Goal: Feedback & Contribution: Submit feedback/report problem

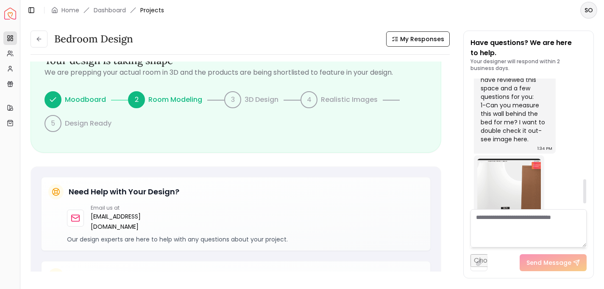
scroll to position [571, 0]
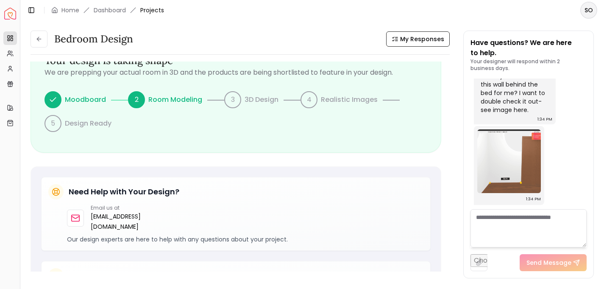
click at [497, 221] on textarea at bounding box center [529, 228] width 116 height 38
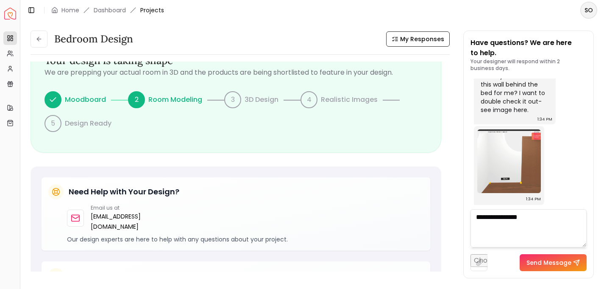
type textarea "**********"
click at [123, 9] on link "Dashboard" at bounding box center [110, 10] width 32 height 8
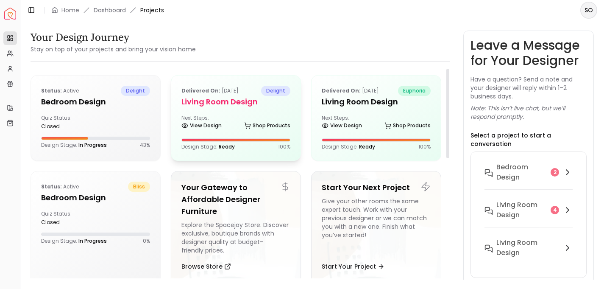
click at [234, 110] on div "Delivered on: [DATE] delight Living Room design Next Steps: View Design Shop Pr…" at bounding box center [235, 117] width 129 height 85
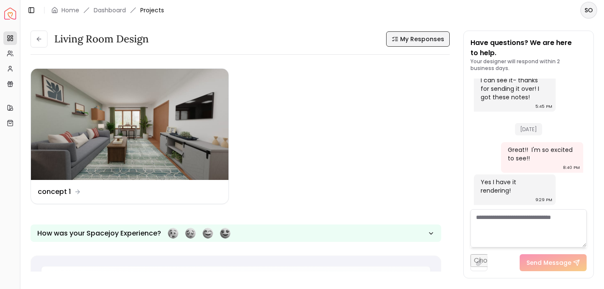
click at [430, 36] on span "My Responses" at bounding box center [422, 39] width 44 height 8
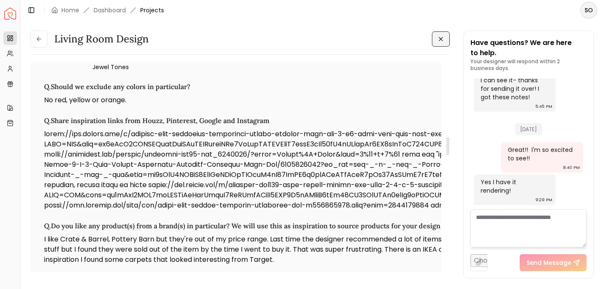
scroll to position [896, 0]
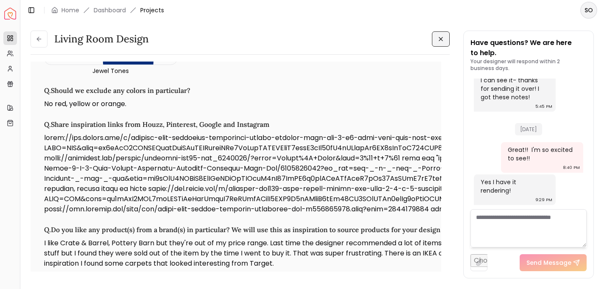
click at [524, 219] on textarea at bounding box center [529, 228] width 116 height 38
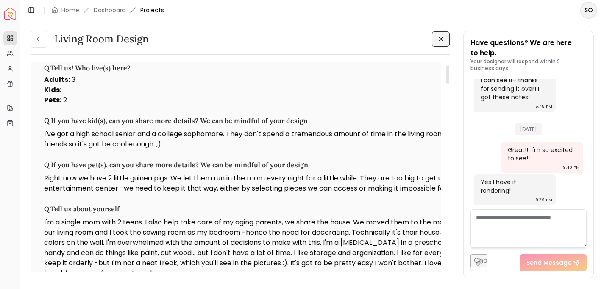
scroll to position [0, 0]
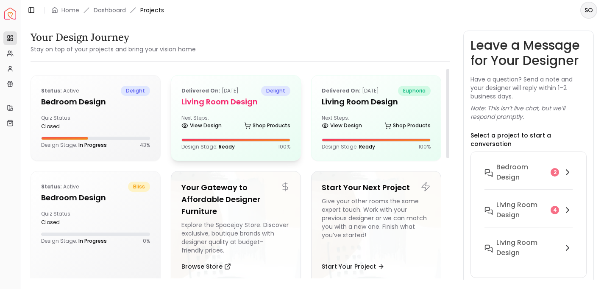
click at [218, 118] on div "Next Steps: View Design Shop Products" at bounding box center [235, 122] width 109 height 17
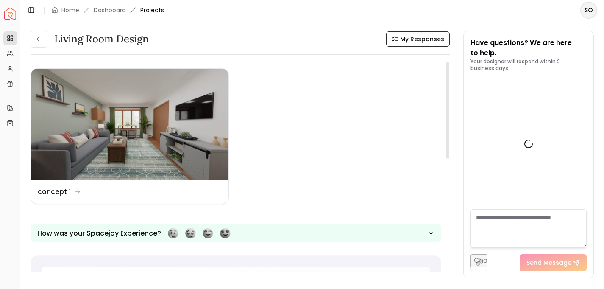
scroll to position [1067, 0]
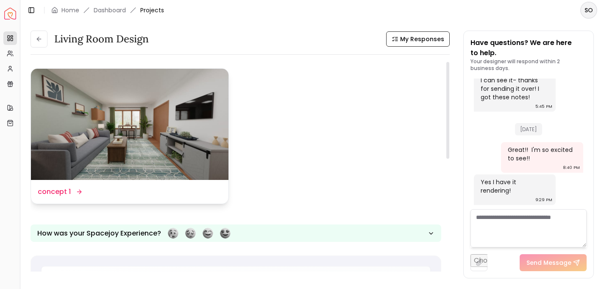
click at [163, 142] on img at bounding box center [130, 124] width 198 height 111
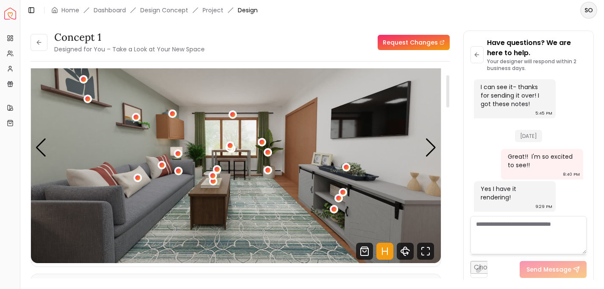
scroll to position [45, 0]
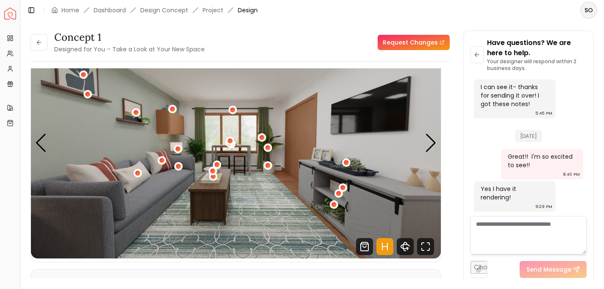
click at [514, 223] on textarea at bounding box center [529, 235] width 116 height 38
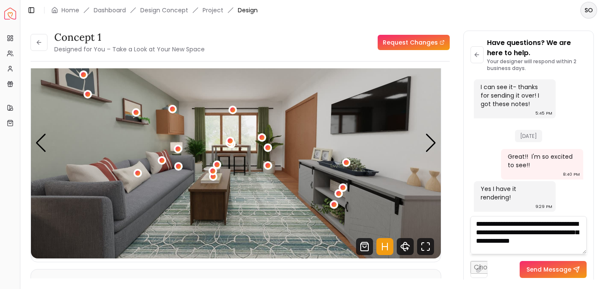
scroll to position [0, 0]
click at [487, 232] on textarea "**********" at bounding box center [529, 235] width 116 height 38
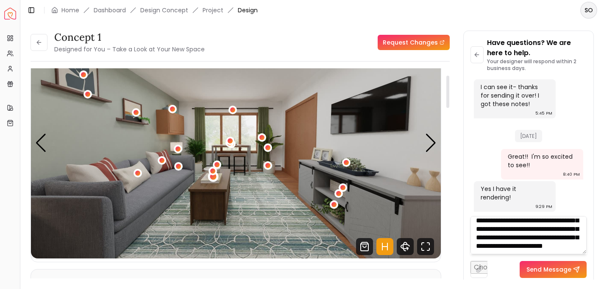
click at [213, 178] on div "1 / 4" at bounding box center [213, 176] width 6 height 6
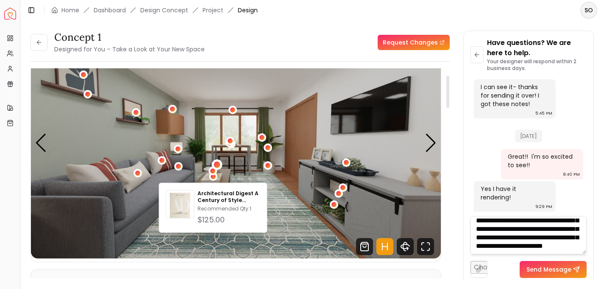
click at [217, 166] on div "1 / 4" at bounding box center [217, 165] width 6 height 6
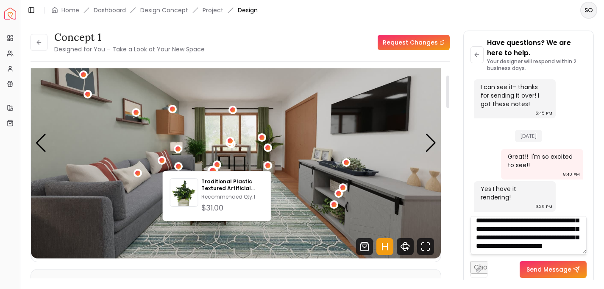
click at [212, 170] on div "1 / 4" at bounding box center [212, 171] width 6 height 6
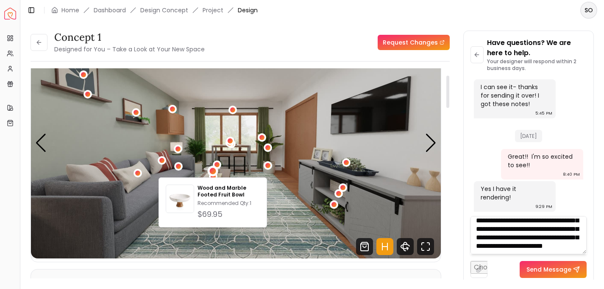
click at [298, 236] on img "1 / 4" at bounding box center [236, 143] width 410 height 231
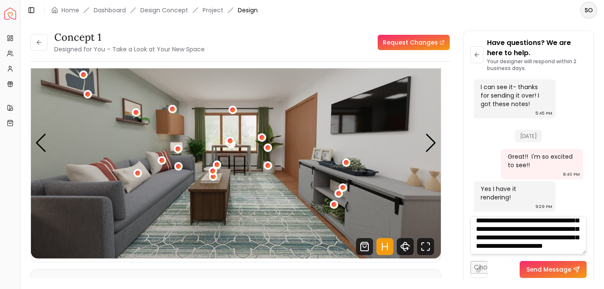
click at [558, 249] on textarea "**********" at bounding box center [529, 235] width 116 height 38
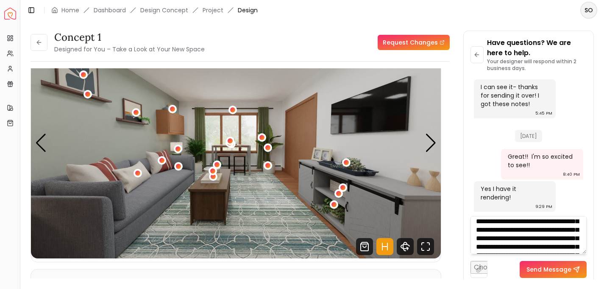
scroll to position [3, 0]
type textarea "**********"
click at [560, 265] on button "Send Message" at bounding box center [553, 269] width 67 height 17
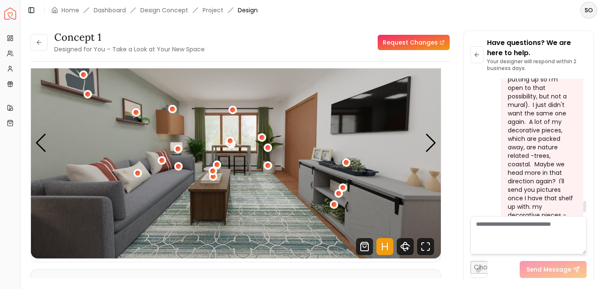
scroll to position [1502, 0]
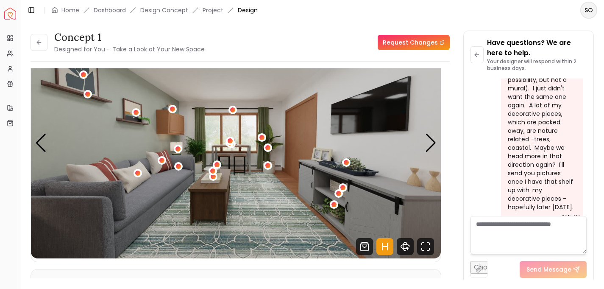
click at [408, 42] on link "Request Changes" at bounding box center [414, 42] width 72 height 15
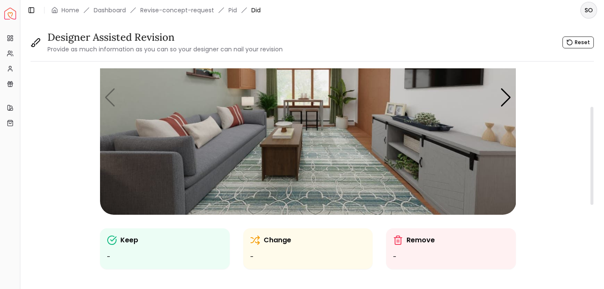
scroll to position [89, 0]
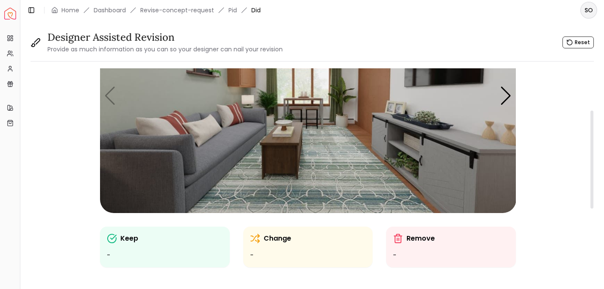
click at [294, 244] on div "Change -" at bounding box center [308, 246] width 116 height 27
click at [273, 237] on p "Change" at bounding box center [278, 238] width 28 height 10
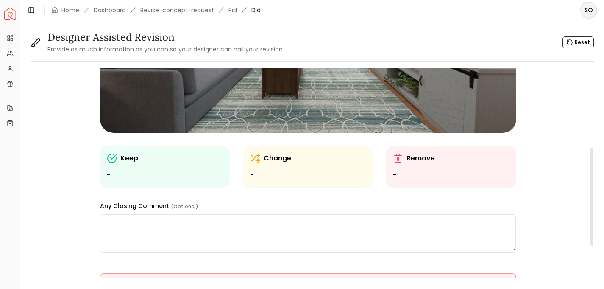
scroll to position [171, 0]
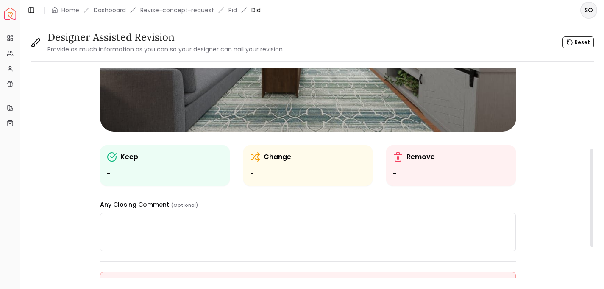
click at [215, 227] on textarea at bounding box center [308, 232] width 416 height 38
paste textarea "**********"
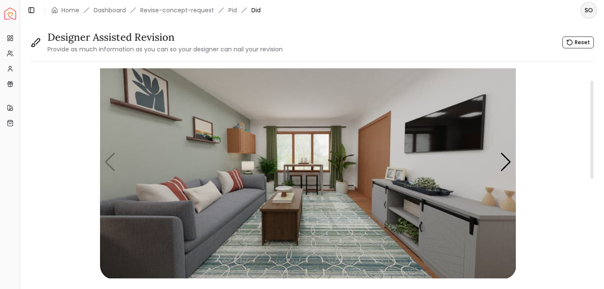
scroll to position [26, 0]
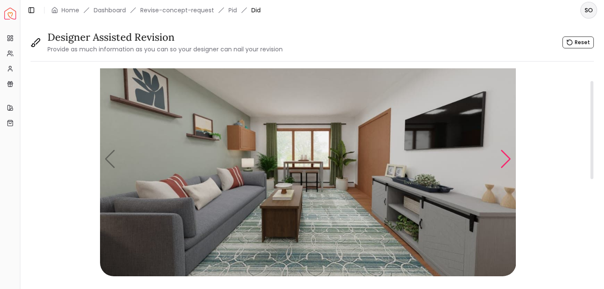
type textarea "**********"
click at [503, 163] on div "Next slide" at bounding box center [505, 159] width 11 height 19
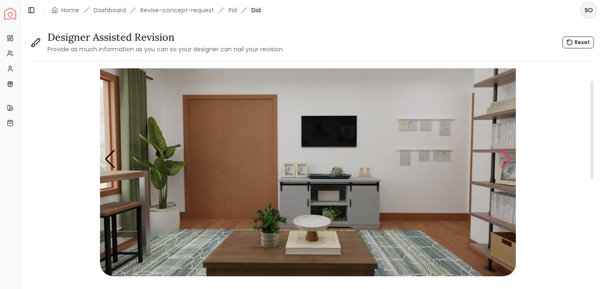
click at [503, 163] on div "Next slide" at bounding box center [505, 159] width 11 height 19
